Goal: Task Accomplishment & Management: Complete application form

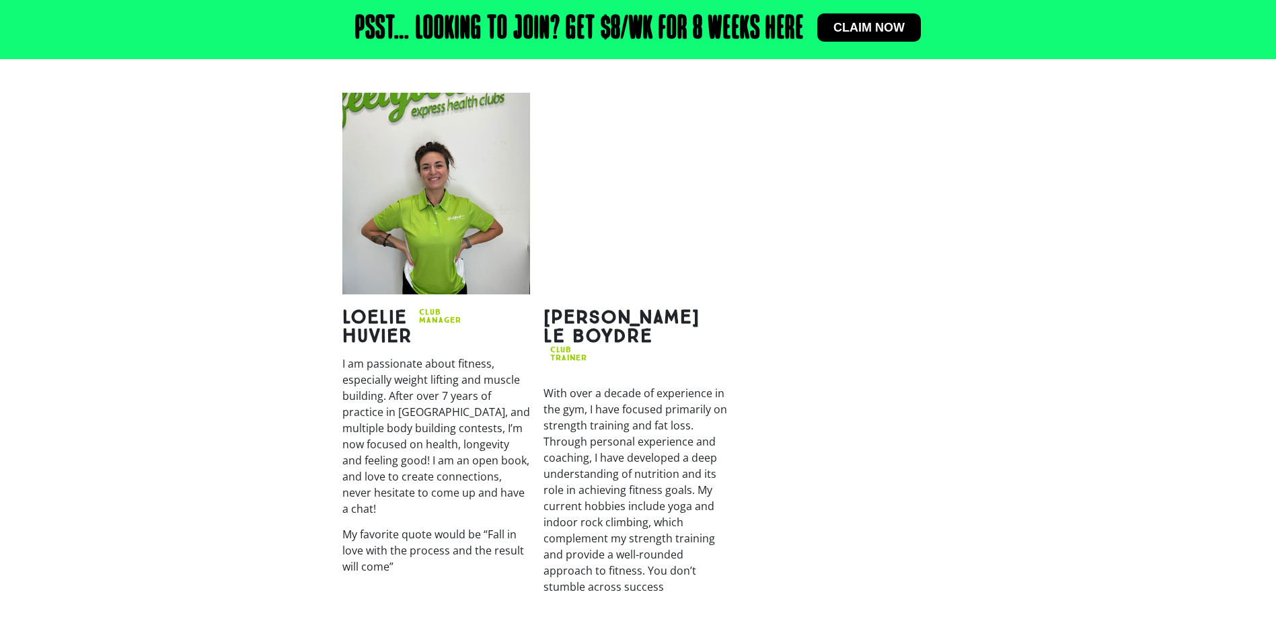
scroll to position [1749, 0]
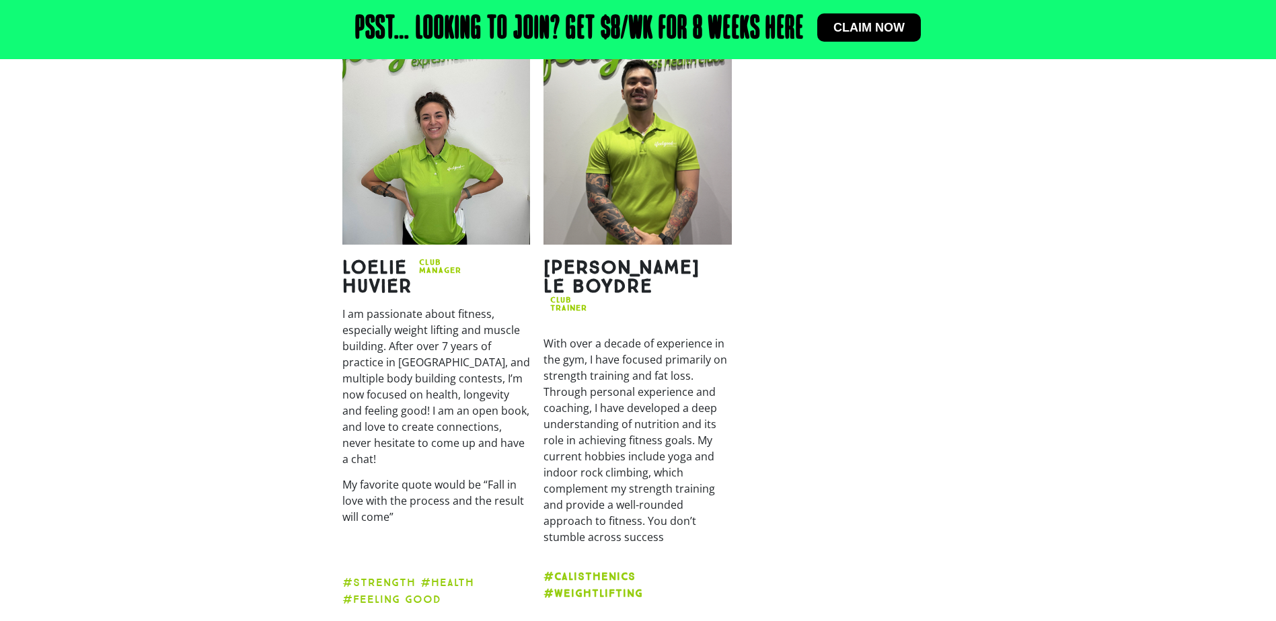
copy h2 "Damien Le Boydre"
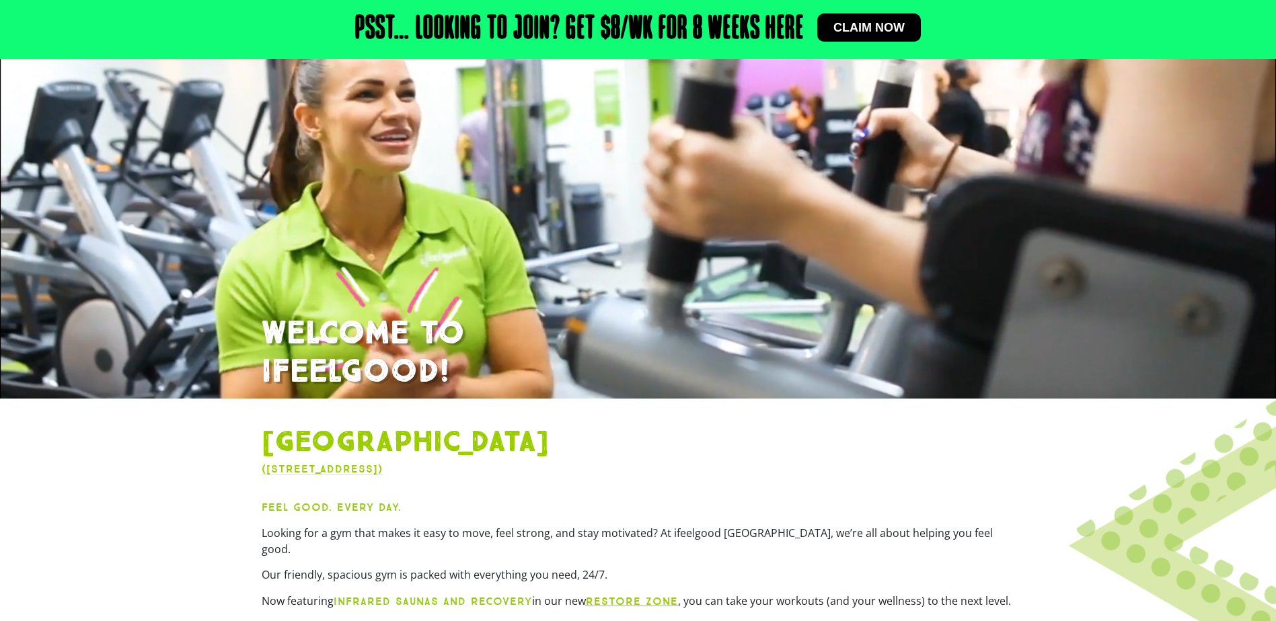
scroll to position [0, 0]
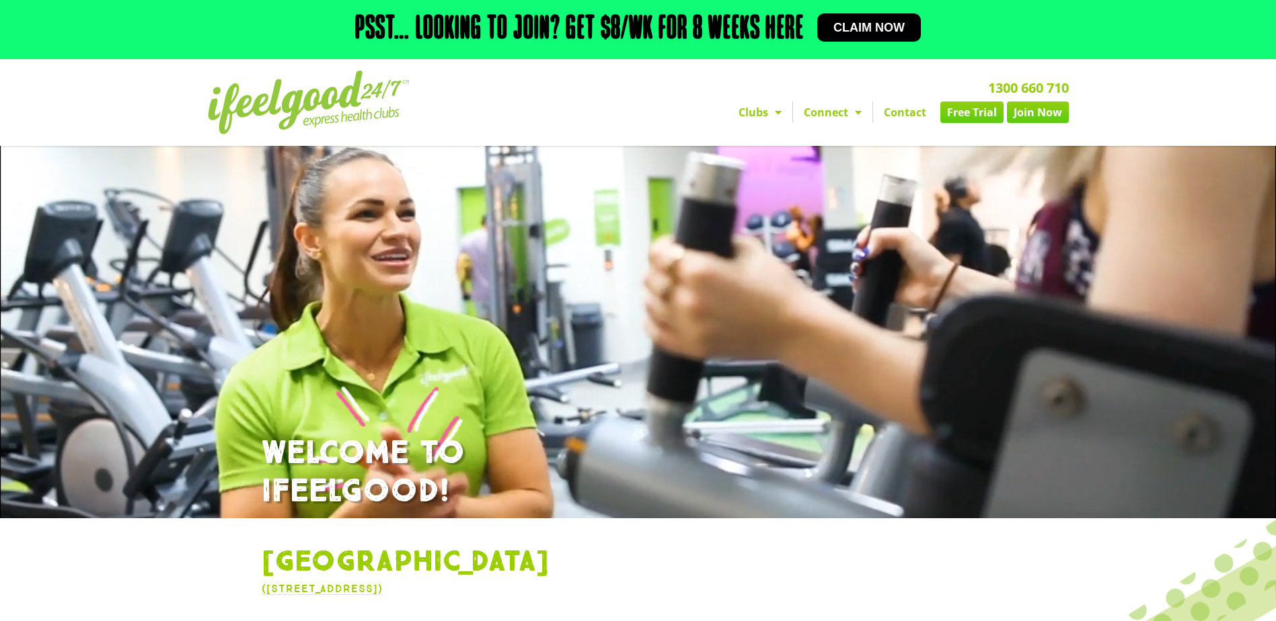
click at [343, 98] on img at bounding box center [309, 103] width 202 height 64
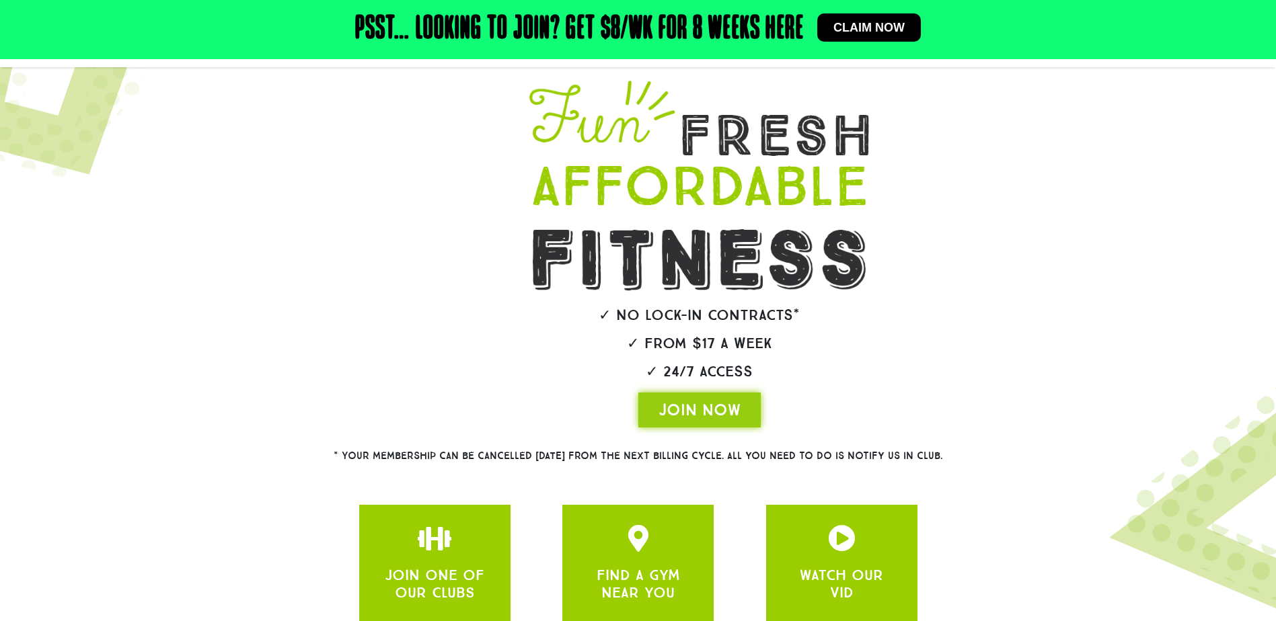
scroll to position [75, 0]
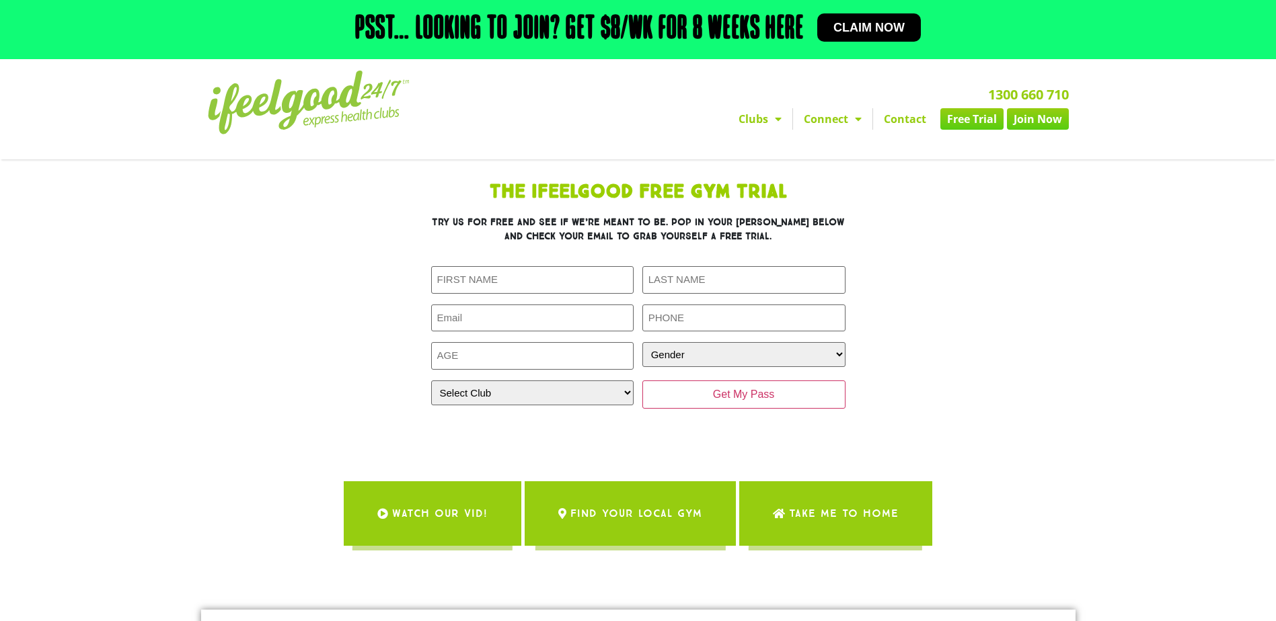
click at [1003, 383] on section "The IfeelGood Free Gym Trial Try us for free and see if we’re meant to be. Pop …" at bounding box center [638, 308] width 767 height 265
click at [455, 285] on input "First Name (Required)" at bounding box center [532, 280] width 203 height 28
click at [325, 273] on section "The IfeelGood Free Gym Trial Try us for free and see if we’re meant to be. Pop …" at bounding box center [638, 308] width 767 height 265
click at [571, 394] on select "Select Club Alexandra Hills Calamvale Coopers Plains Middle Park Oxenford Oxley…" at bounding box center [532, 393] width 203 height 25
select select "[GEOGRAPHIC_DATA]"
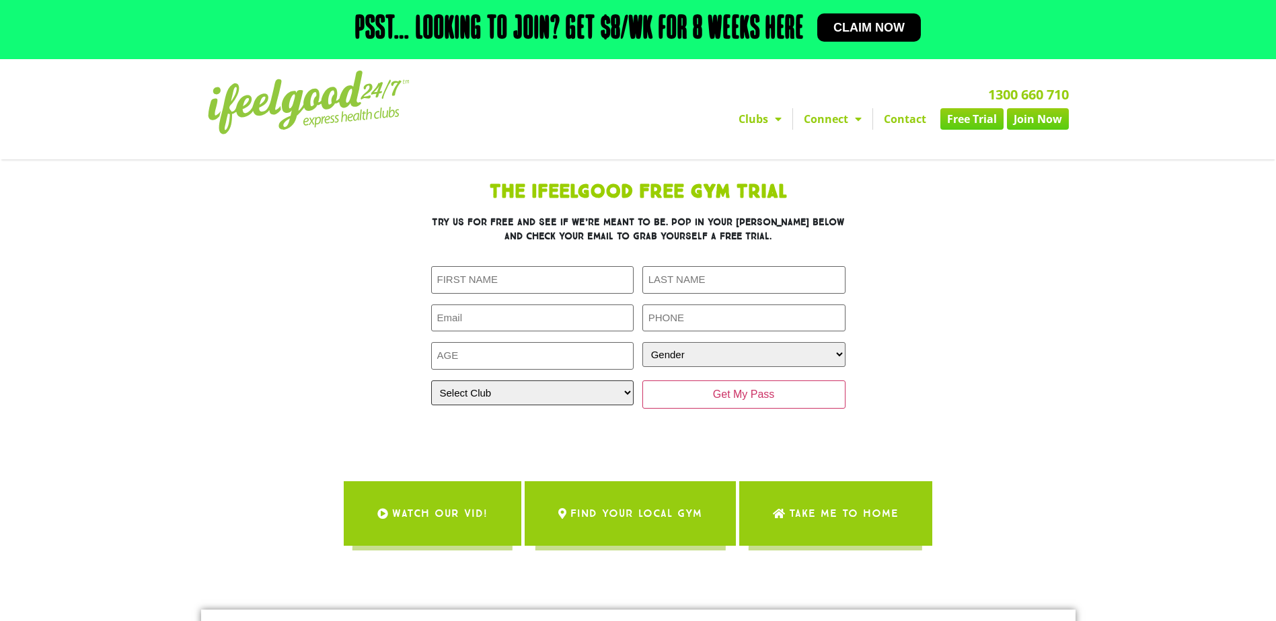
click at [431, 381] on select "Select Club Alexandra Hills Calamvale Coopers Plains Middle Park Oxenford Oxley…" at bounding box center [532, 393] width 203 height 25
click at [566, 356] on input "Age (Required)" at bounding box center [532, 356] width 203 height 28
type input "24"
click at [543, 322] on input "Email (Required)" at bounding box center [532, 319] width 203 height 28
type input "seangatpo@gmail.com"
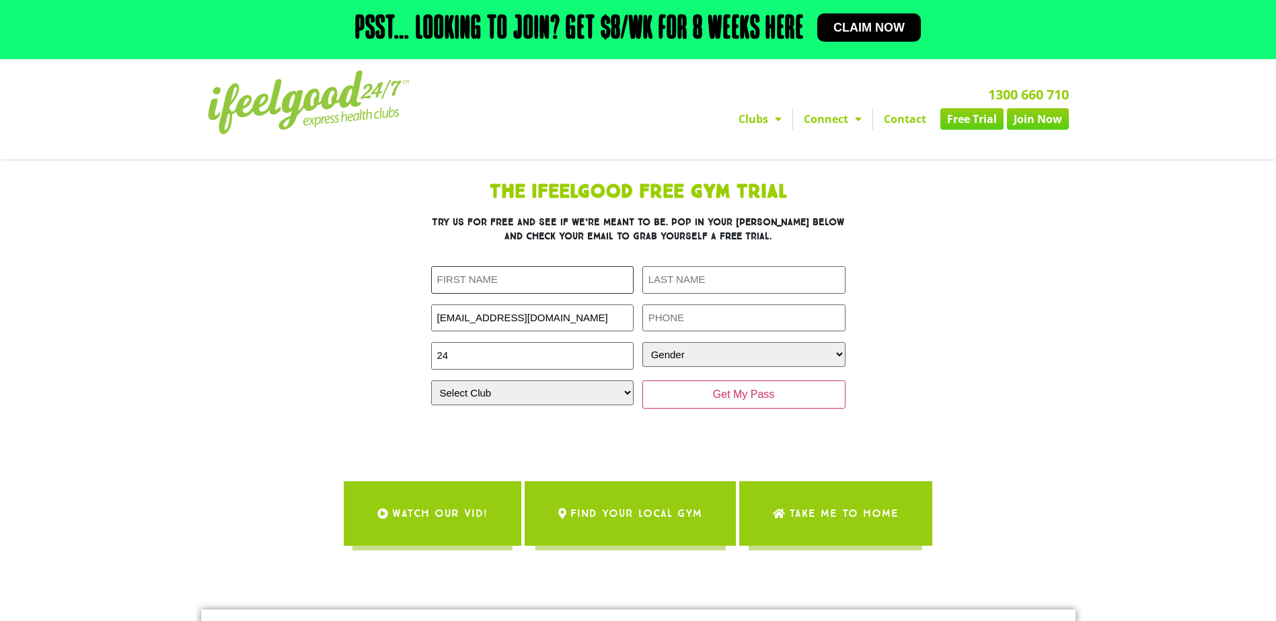
type input "Sean Patrik"
type input "Gatpo"
type input "0450240228"
click at [692, 231] on h3 "Try us for free and see if we’re meant to be. Pop in your deets below and check…" at bounding box center [638, 229] width 414 height 28
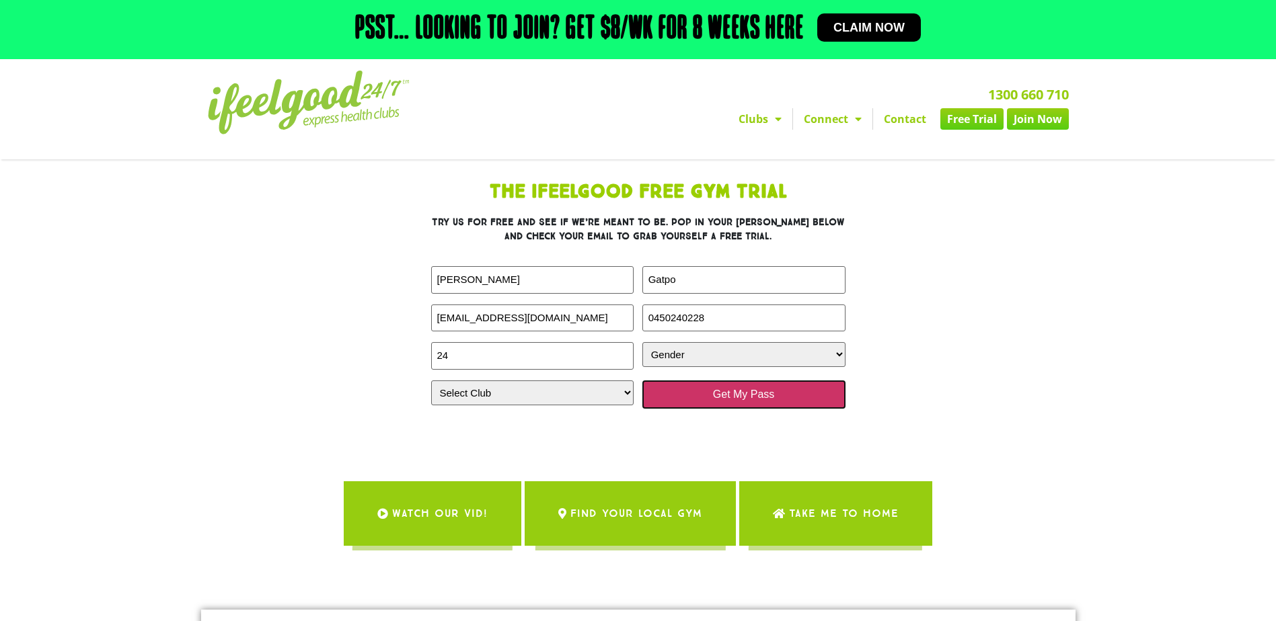
click at [728, 395] on input "Get My Pass" at bounding box center [743, 395] width 203 height 28
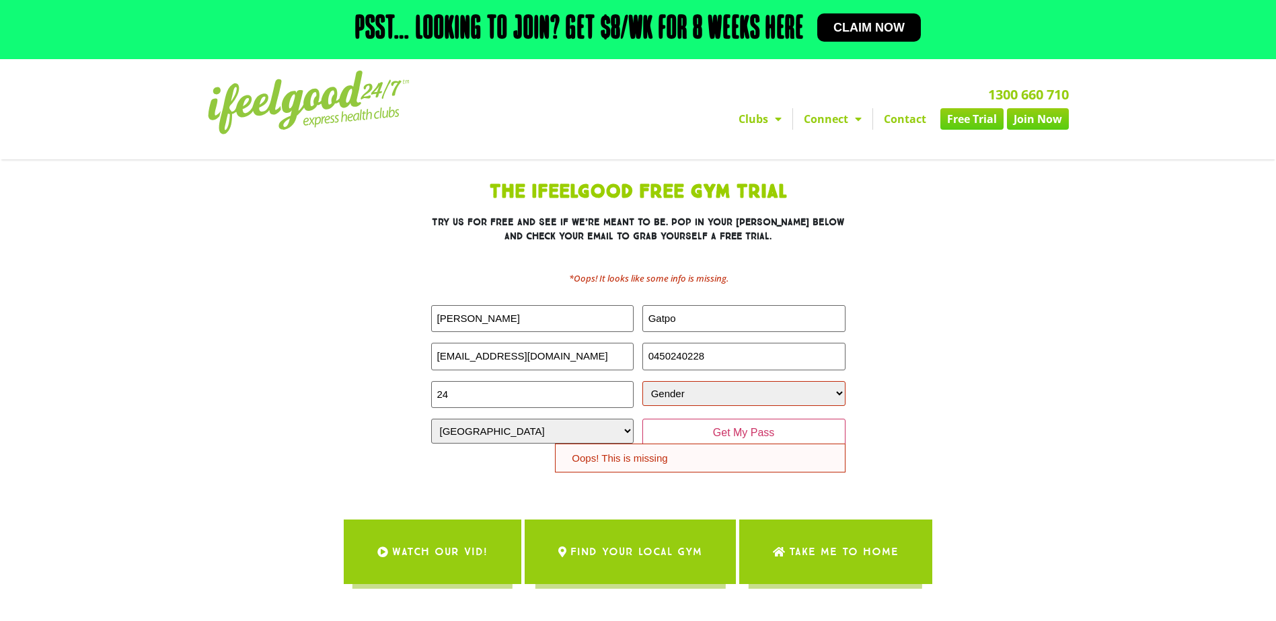
click at [711, 390] on select "Gender [DEMOGRAPHIC_DATA] [DEMOGRAPHIC_DATA]" at bounding box center [743, 393] width 203 height 25
select select "[DEMOGRAPHIC_DATA]"
click at [642, 381] on select "Gender [DEMOGRAPHIC_DATA] [DEMOGRAPHIC_DATA]" at bounding box center [743, 393] width 203 height 25
click at [685, 431] on input "Get My Pass" at bounding box center [743, 433] width 203 height 28
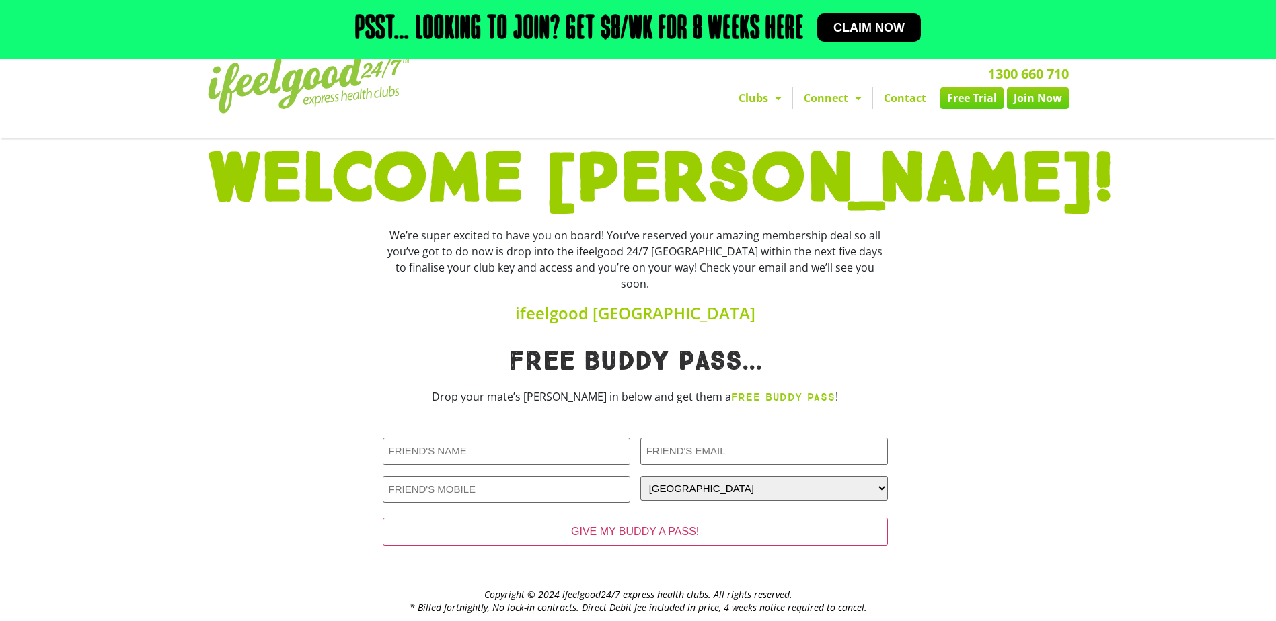
scroll to position [36, 0]
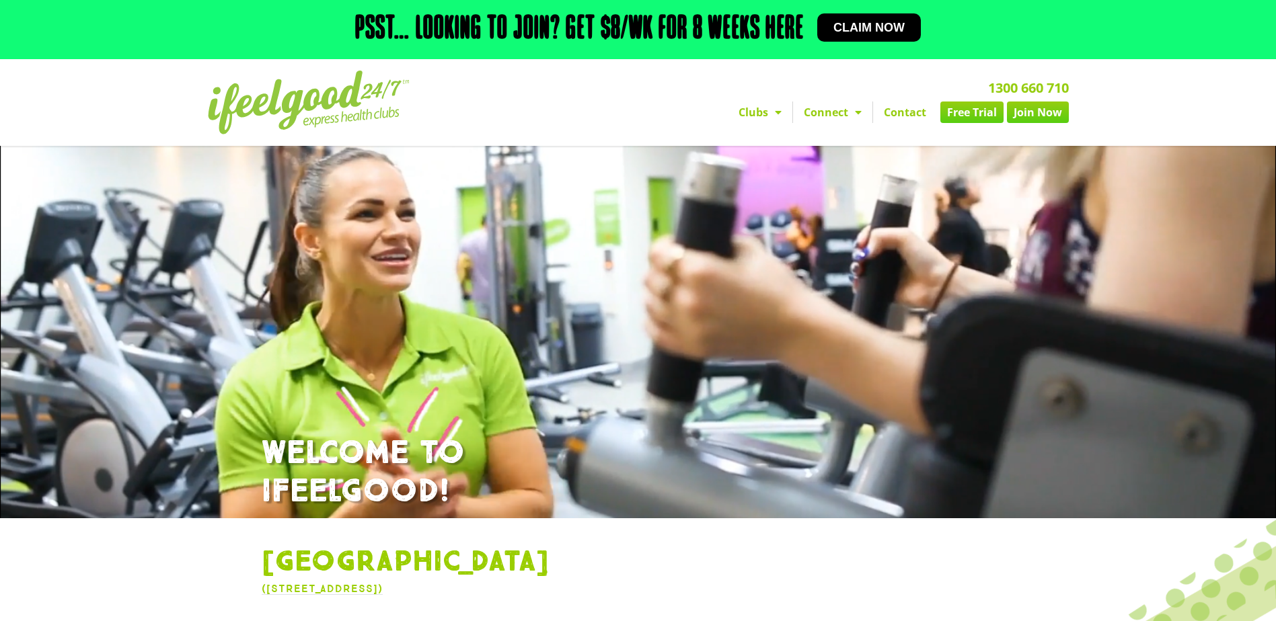
click at [878, 19] on link "Claim now" at bounding box center [869, 27] width 104 height 28
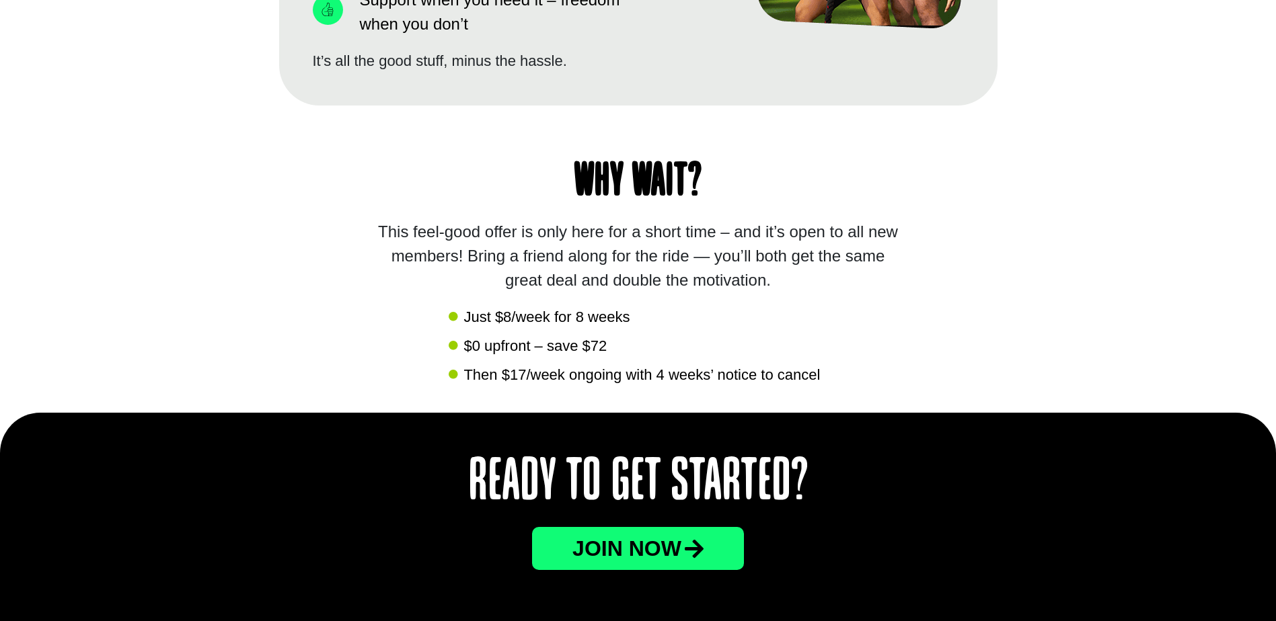
scroll to position [1278, 0]
